Goal: Task Accomplishment & Management: Complete application form

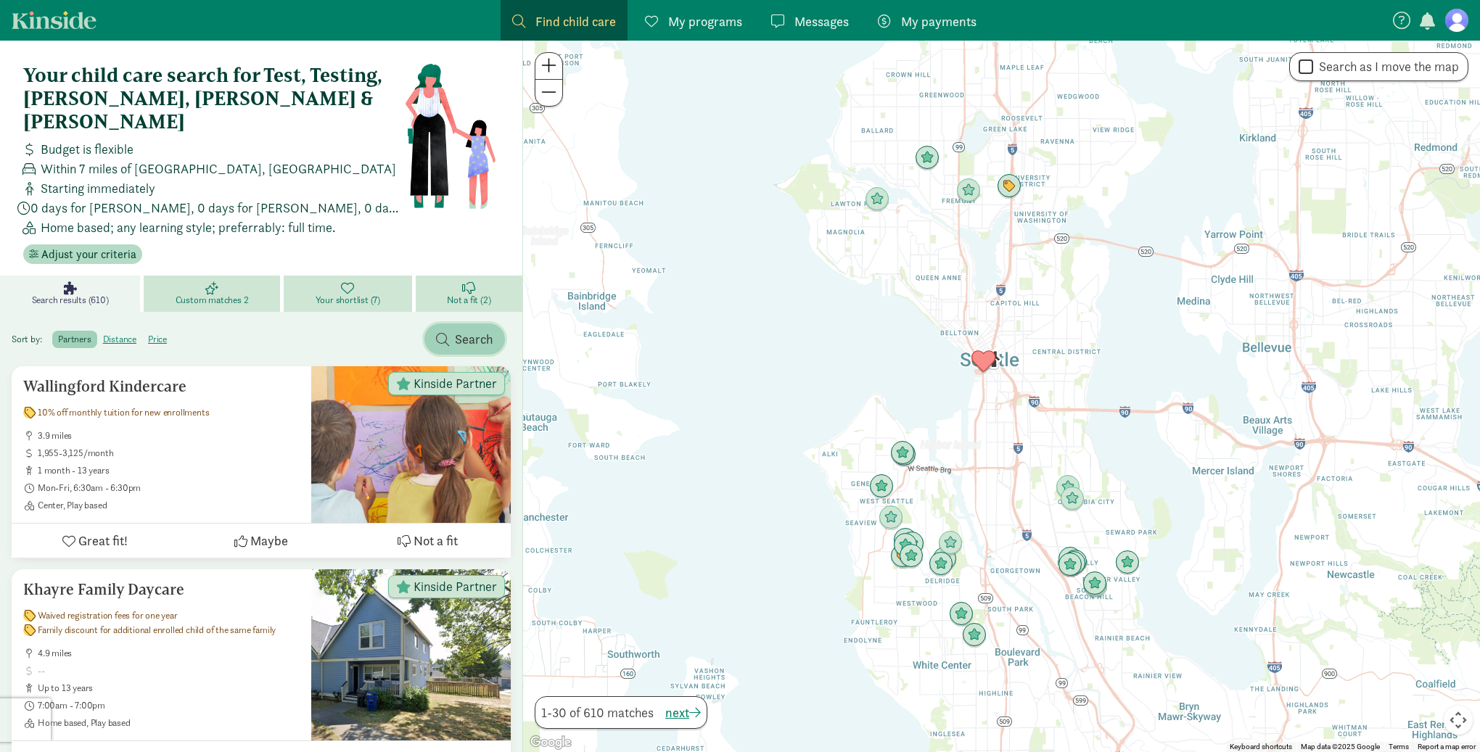
click at [456, 329] on span "Search" at bounding box center [474, 339] width 38 height 20
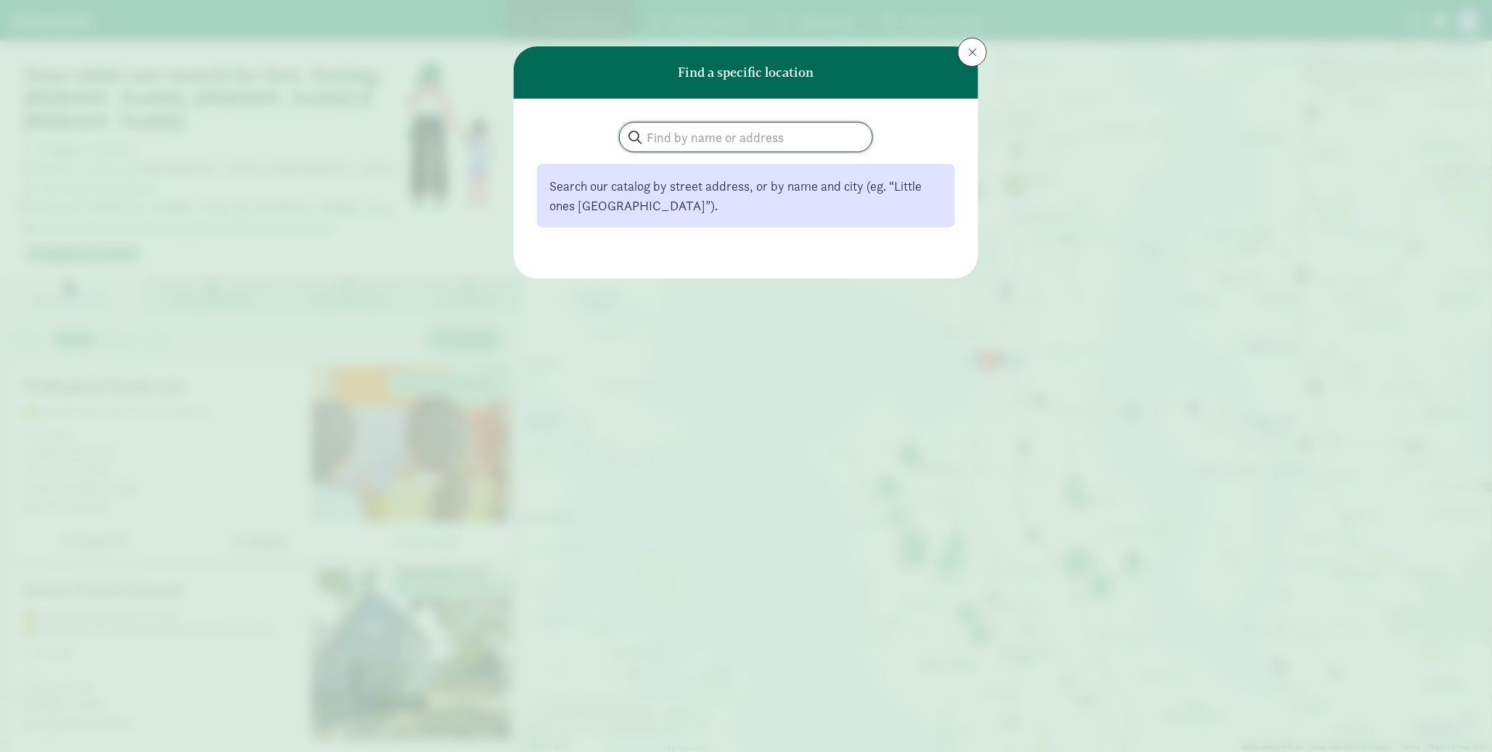
click at [666, 150] on input "search" at bounding box center [746, 137] width 253 height 29
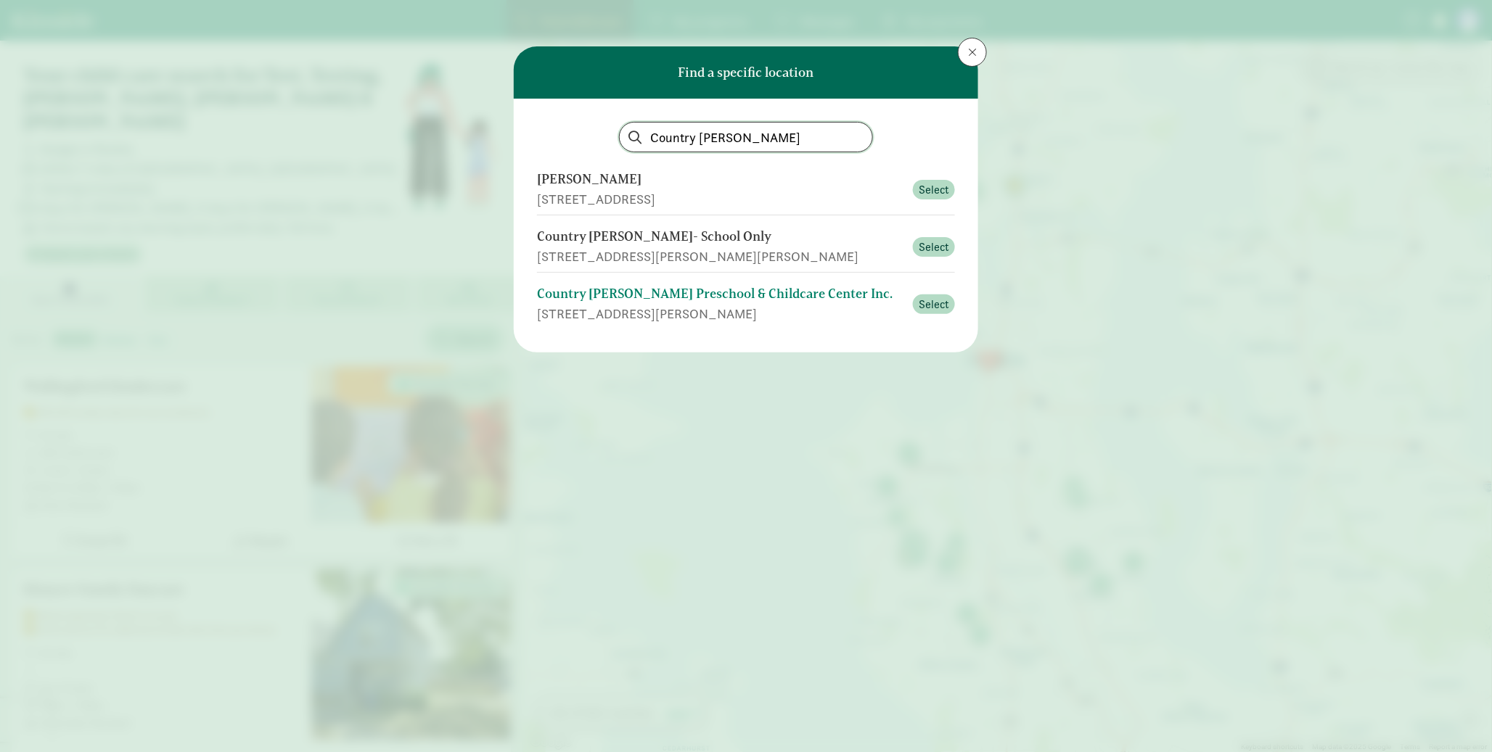
type input "Country Dawn"
click at [676, 287] on div "Country [PERSON_NAME] Preschool & Childcare Center Inc." at bounding box center [720, 294] width 367 height 20
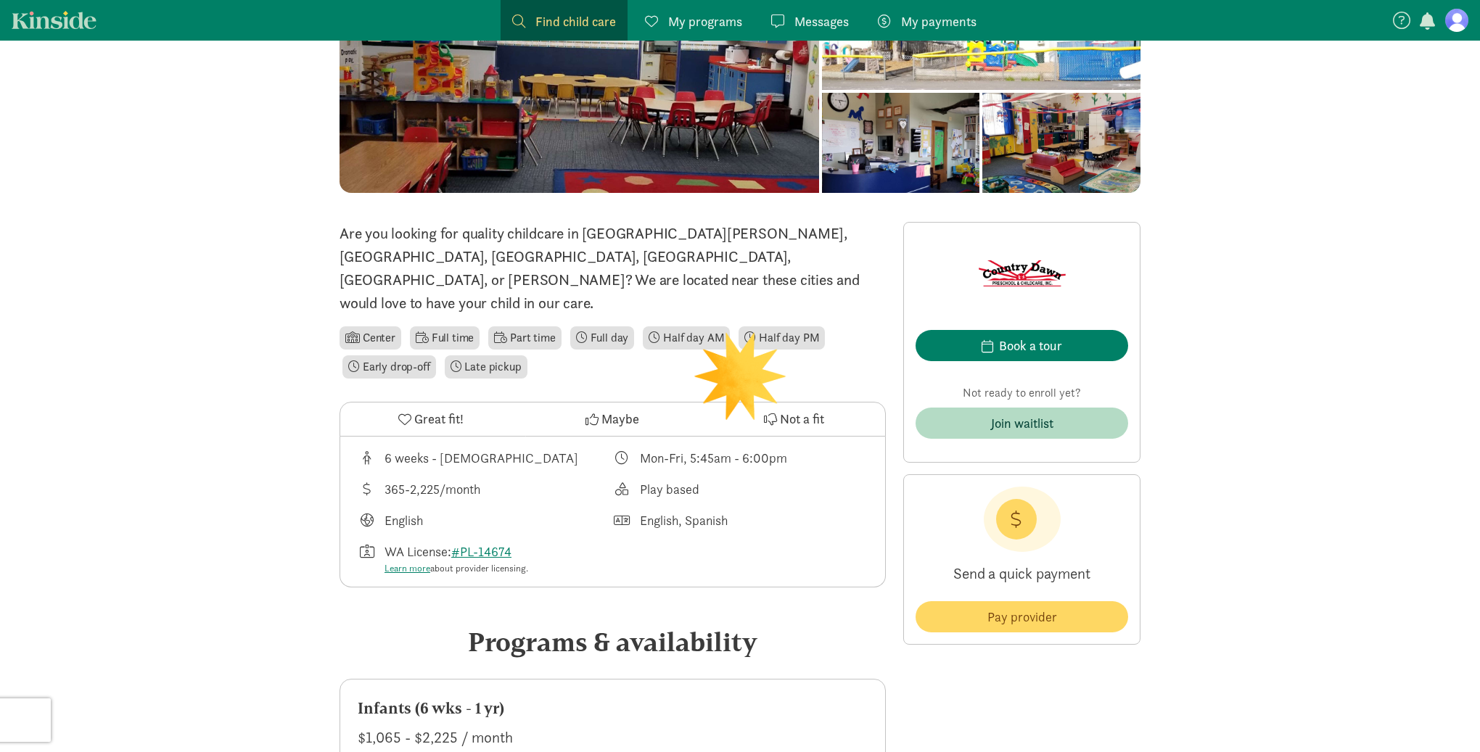
scroll to position [337, 0]
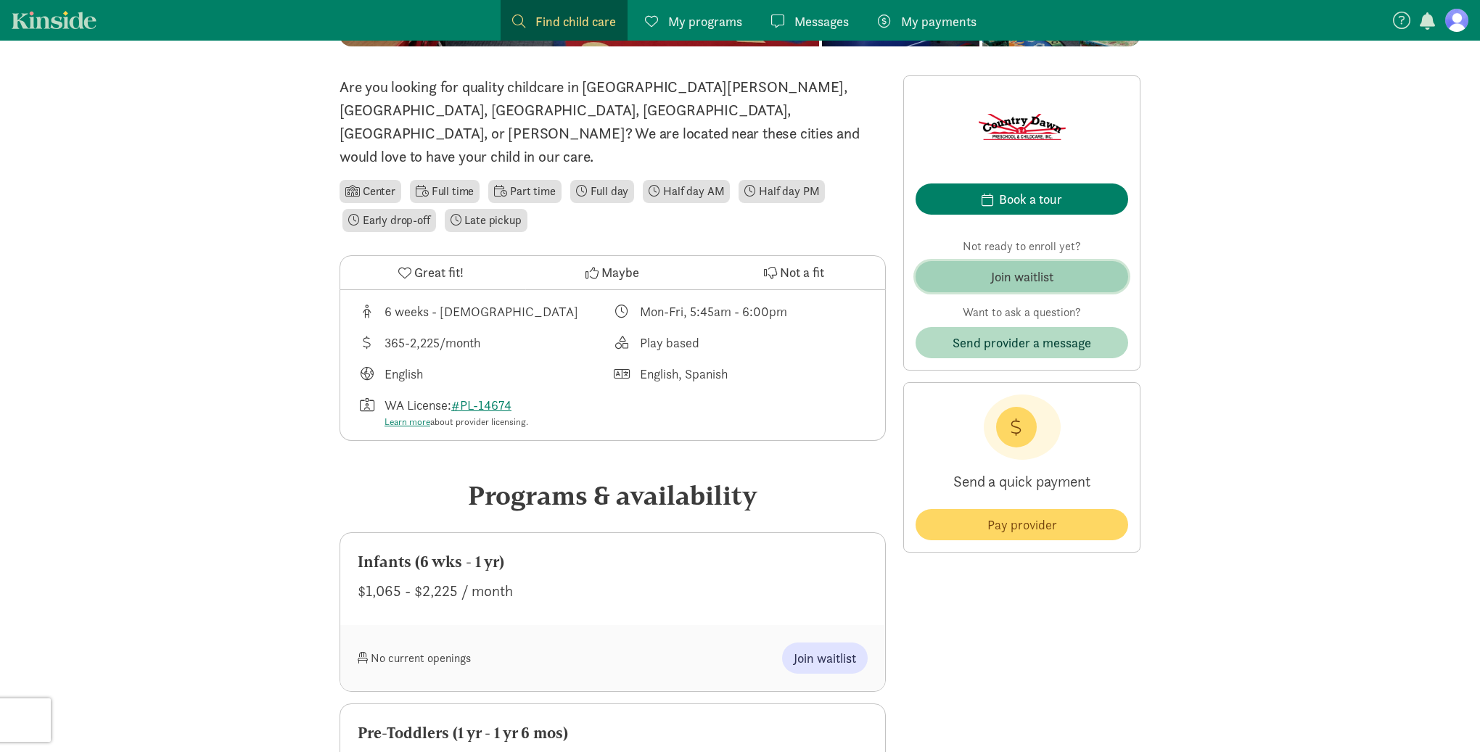
click at [1039, 284] on div "Join waitlist" at bounding box center [1022, 277] width 62 height 20
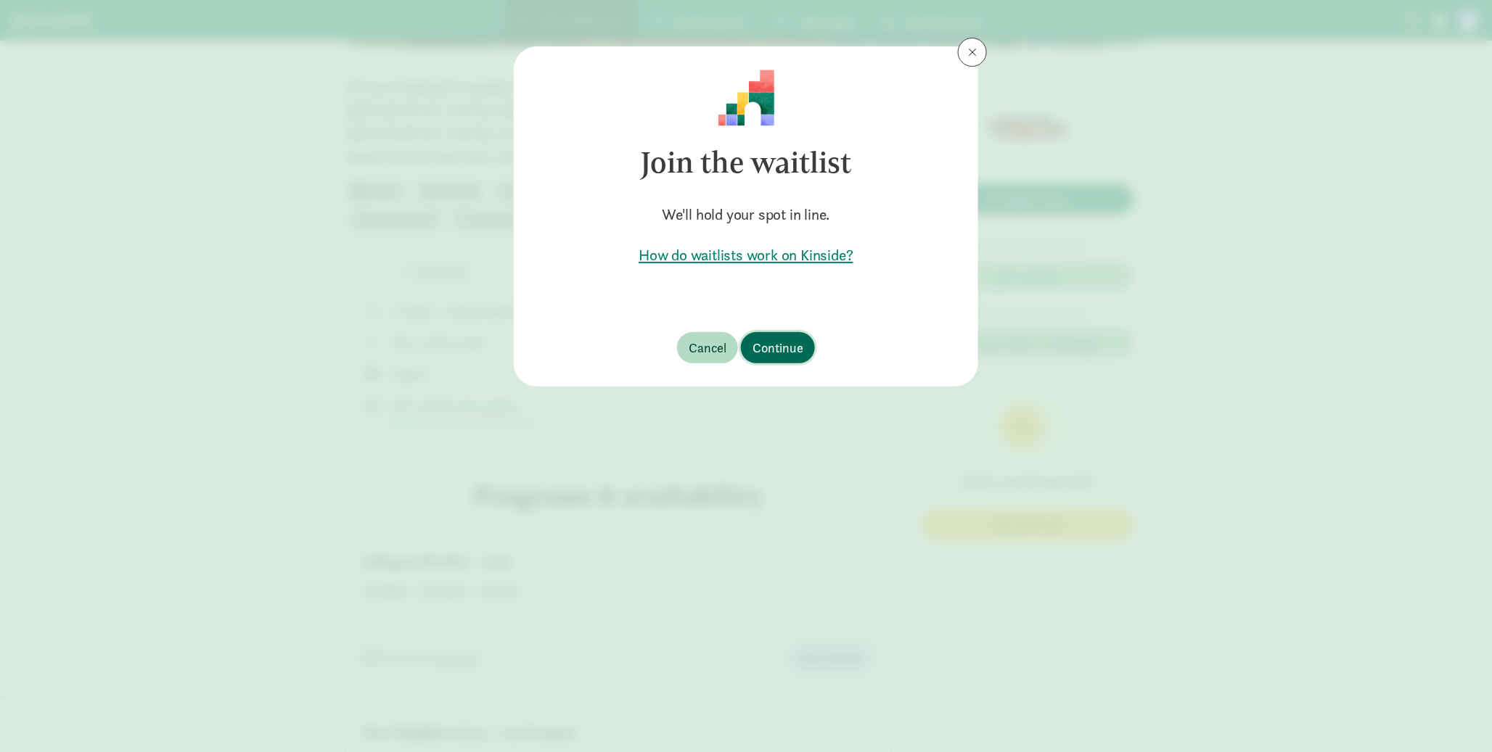
click at [768, 345] on span "Continue" at bounding box center [777, 348] width 51 height 20
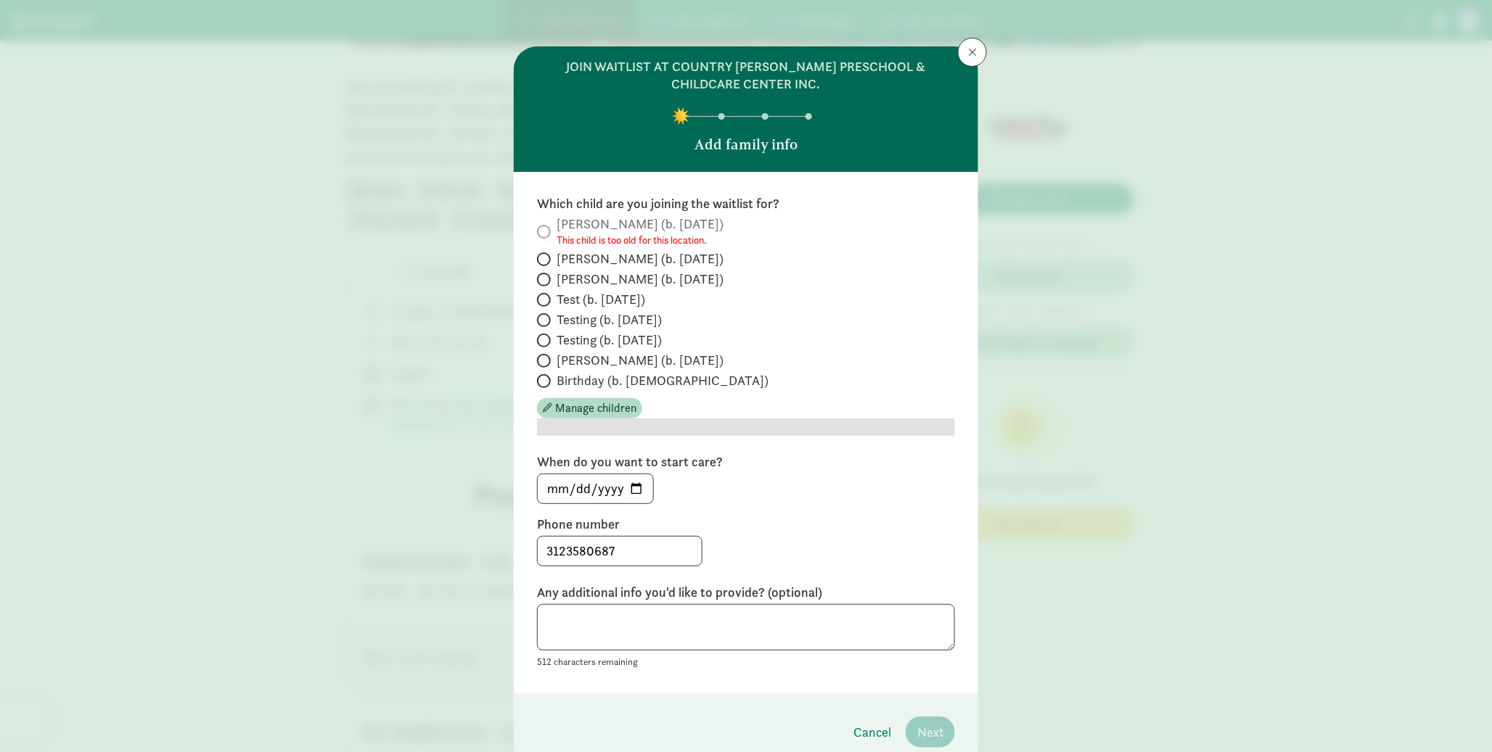
click at [590, 279] on span "[PERSON_NAME] (b. [DATE])" at bounding box center [640, 279] width 167 height 17
click at [546, 279] on input "[PERSON_NAME] (b. [DATE])" at bounding box center [541, 279] width 9 height 9
radio input "true"
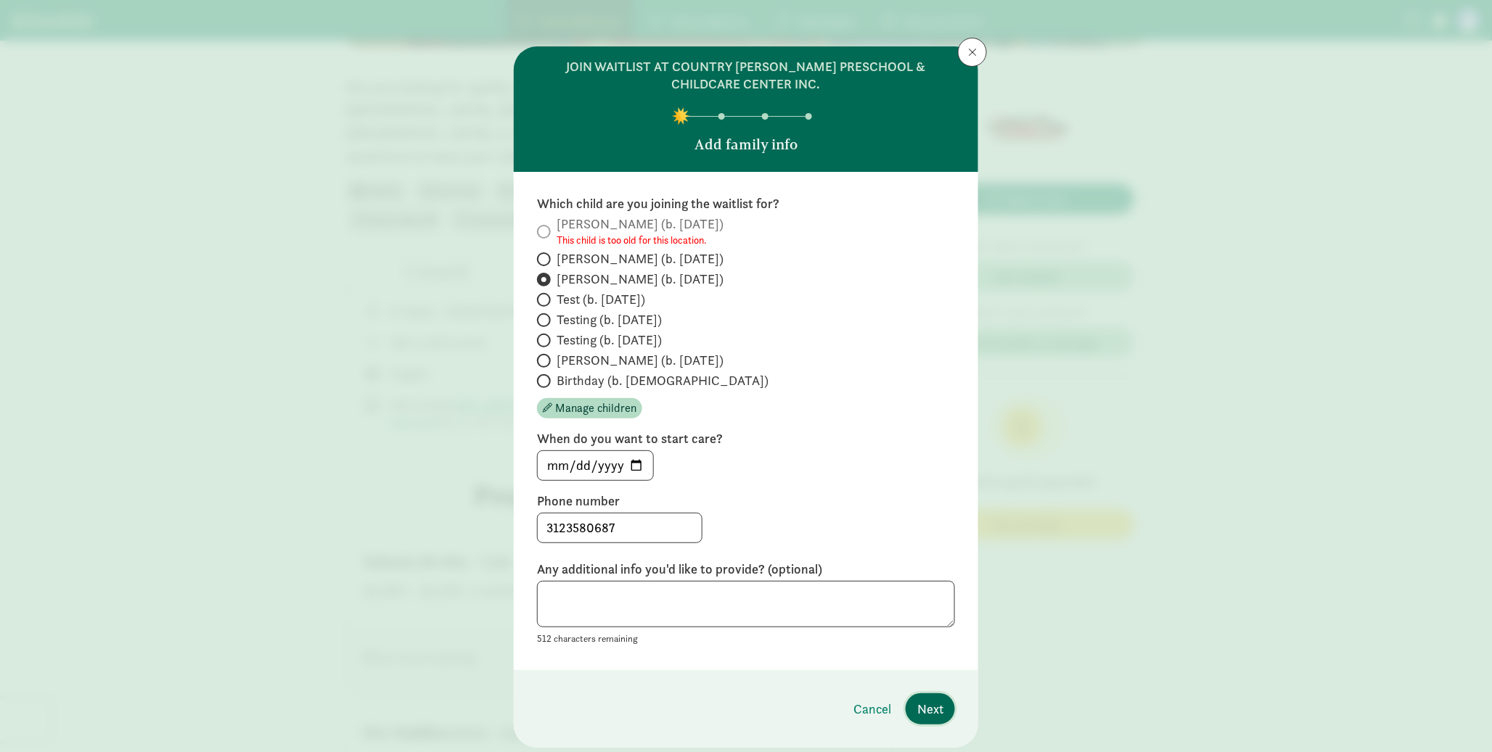
click at [927, 722] on button "Next" at bounding box center [930, 709] width 49 height 31
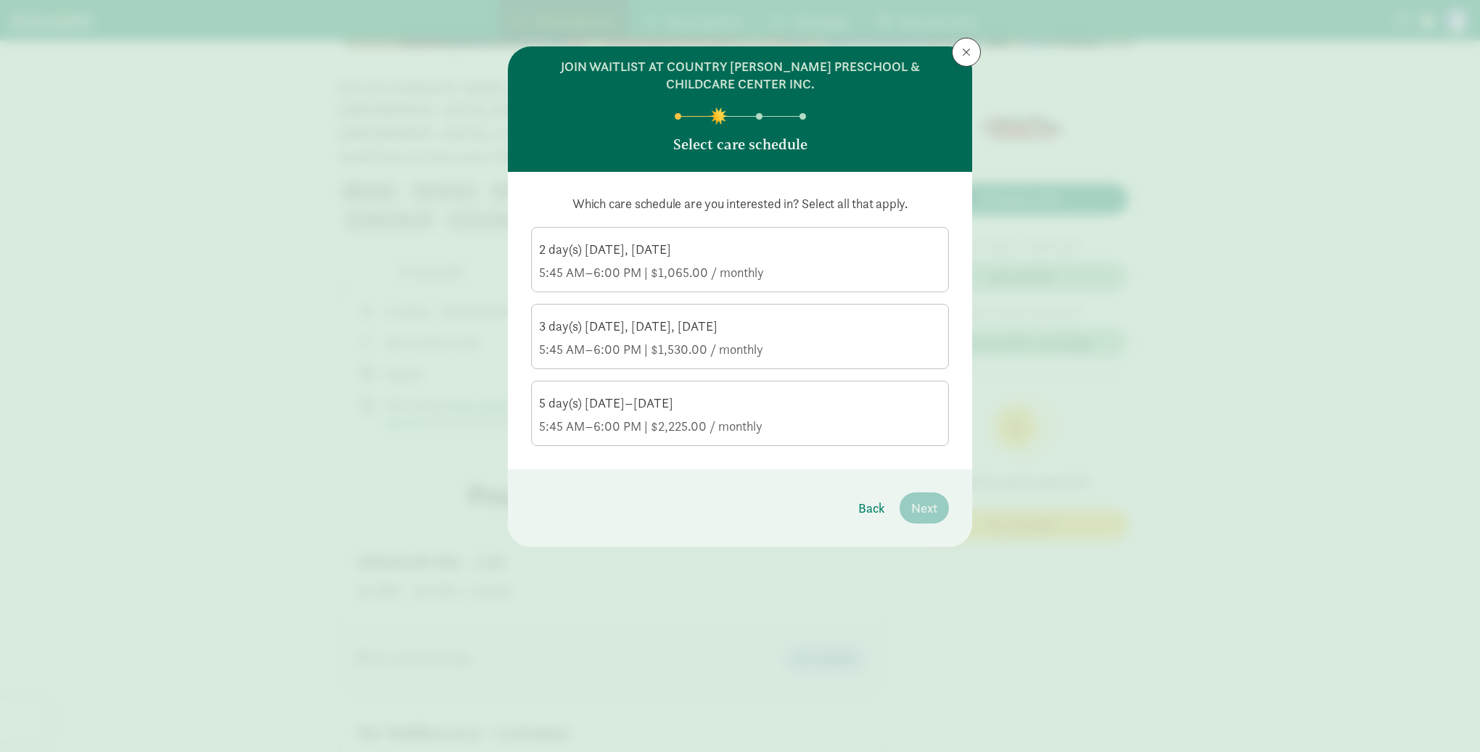
click at [682, 259] on div "2 day(s) [DATE], [DATE] 5:45 AM–6:00 PM | $1,065.00 / monthly" at bounding box center [740, 261] width 402 height 41
click at [0, 0] on input "2 day(s) [DATE], [DATE] 5:45 AM–6:00 PM | $1,065.00 / monthly" at bounding box center [0, 0] width 0 height 0
click at [915, 502] on span "Next" at bounding box center [924, 508] width 26 height 20
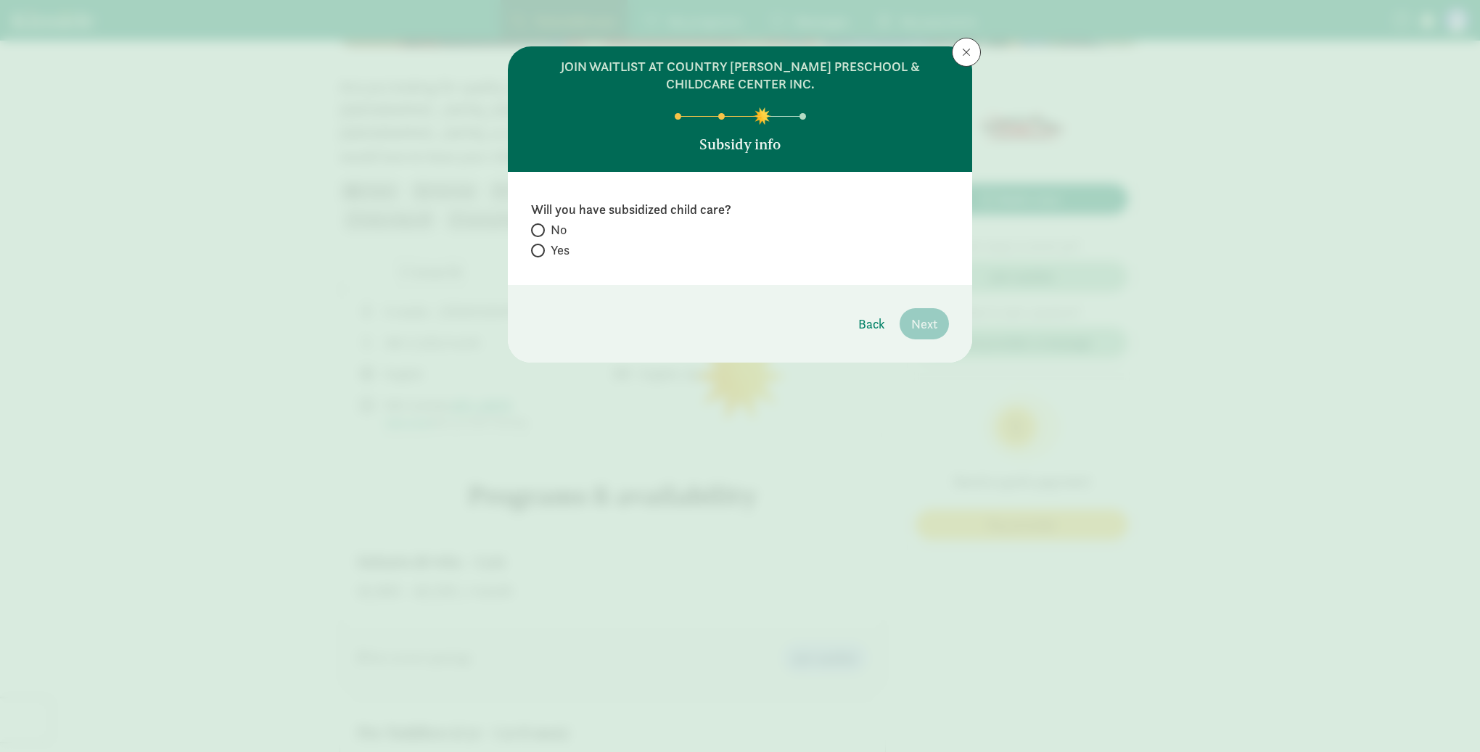
radio input "true"
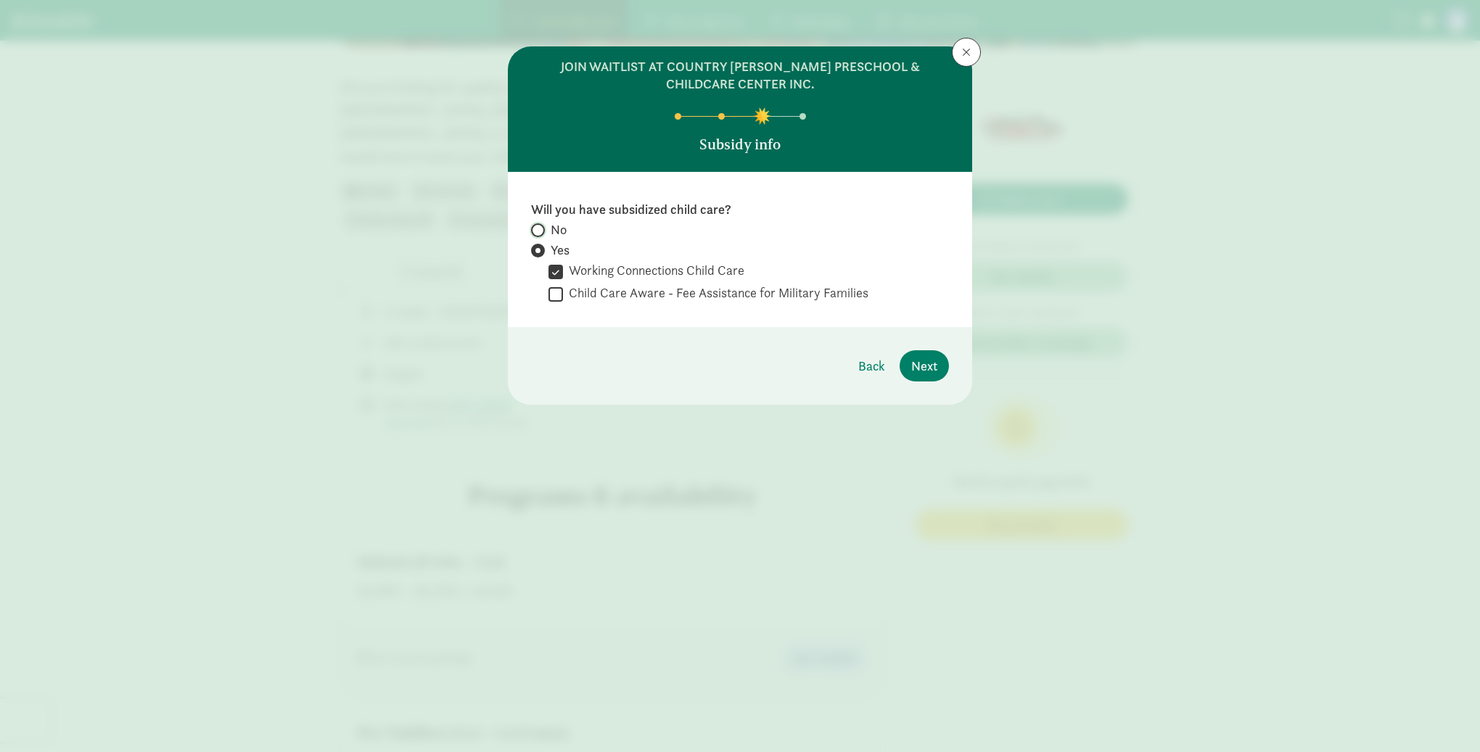
click at [538, 232] on input "No" at bounding box center [535, 230] width 9 height 9
radio input "true"
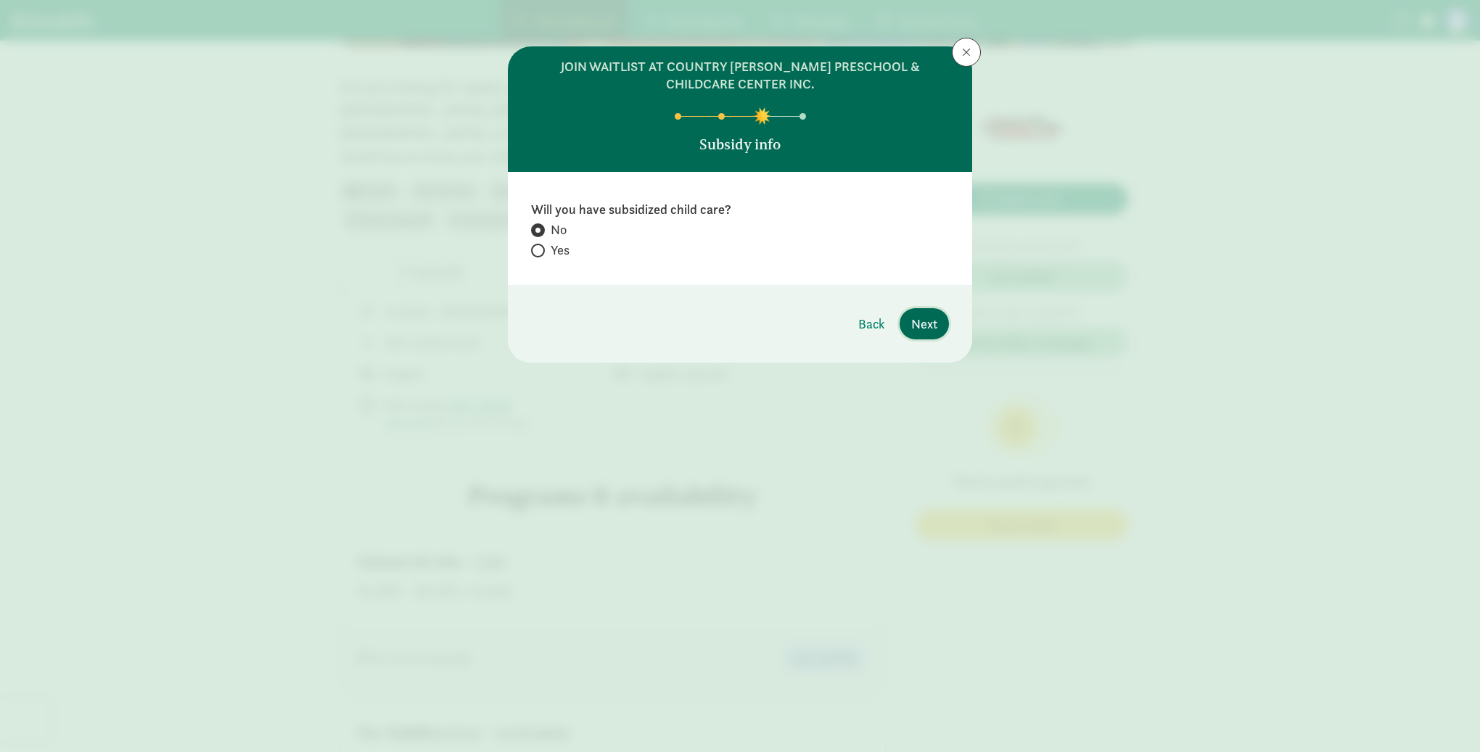
click at [911, 321] on span "Next" at bounding box center [924, 324] width 26 height 20
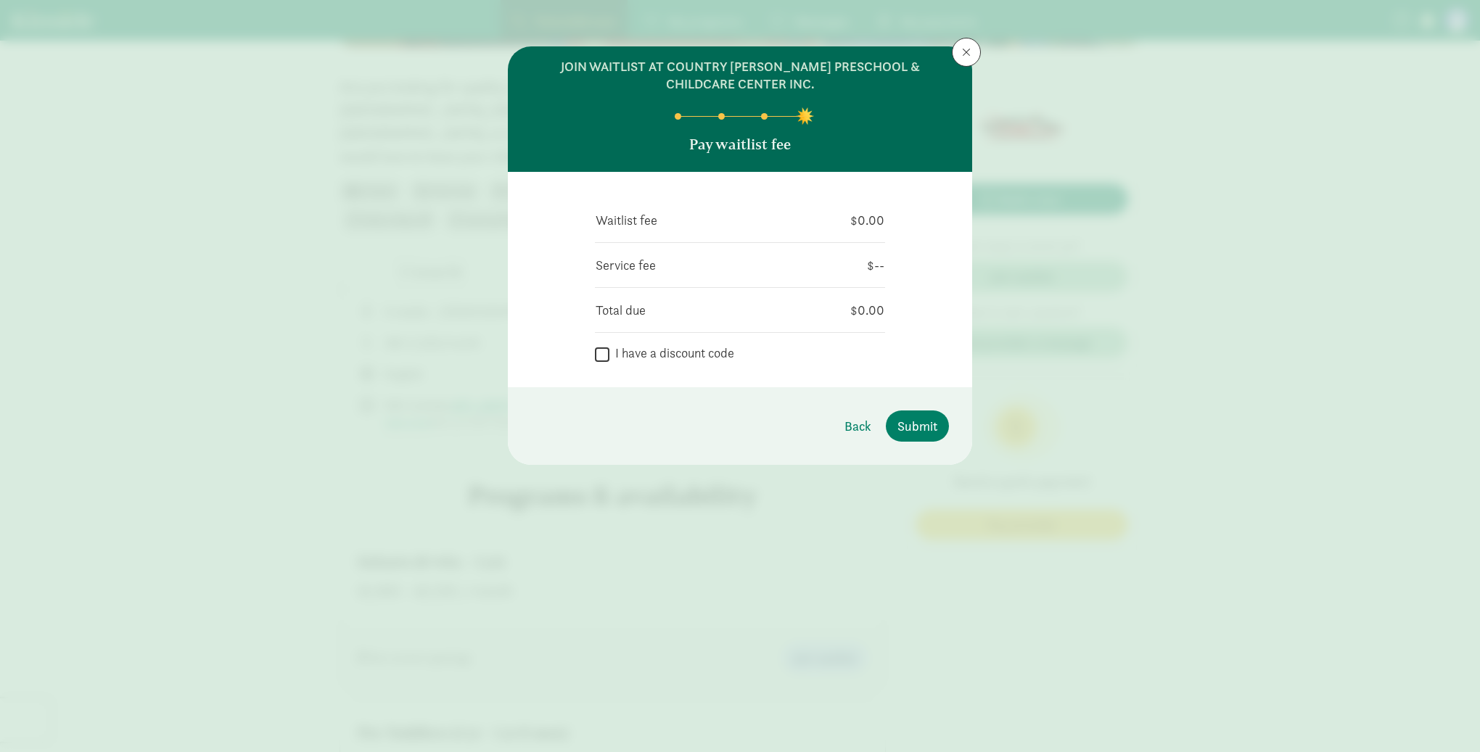
click at [948, 54] on header "join waitlist at Country [PERSON_NAME] Preschool & Childcare Center Inc. Pay wa…" at bounding box center [740, 109] width 464 height 126
click at [964, 53] on span at bounding box center [966, 52] width 9 height 12
